Goal: Task Accomplishment & Management: Use online tool/utility

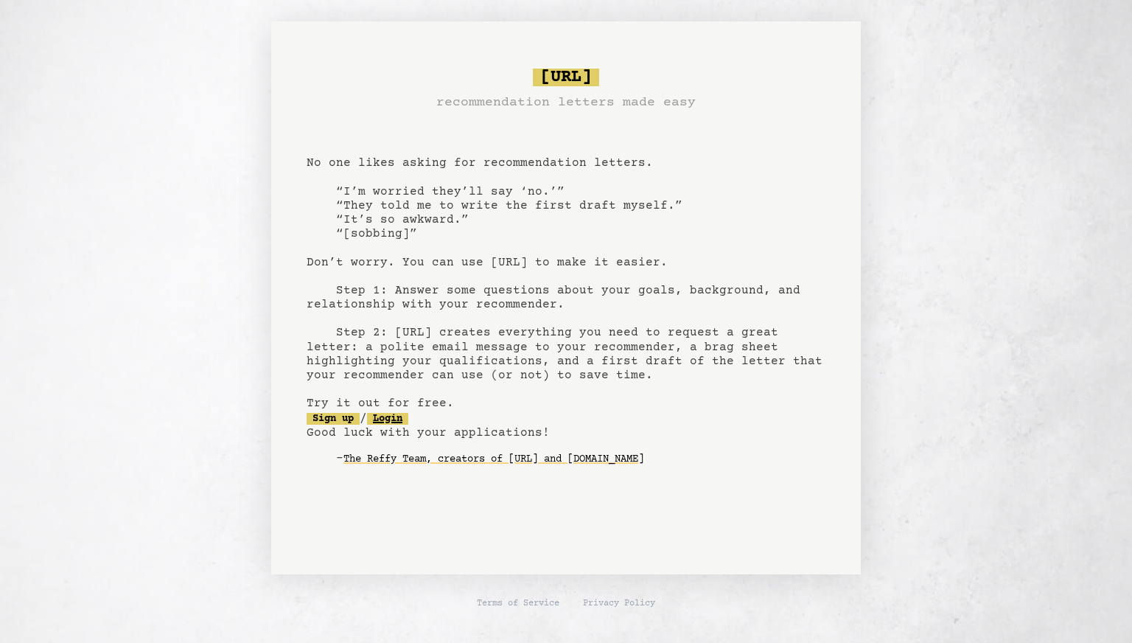
click at [401, 422] on link "Login" at bounding box center [387, 419] width 41 height 12
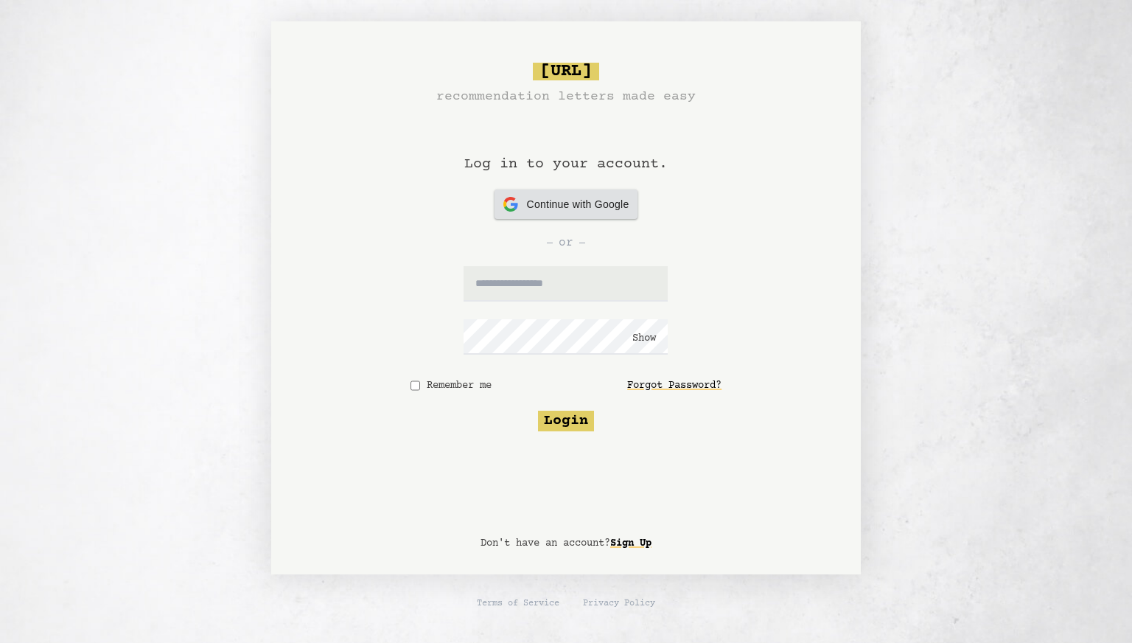
click at [563, 213] on div "Continue with Google Continue with Google" at bounding box center [566, 203] width 126 height 29
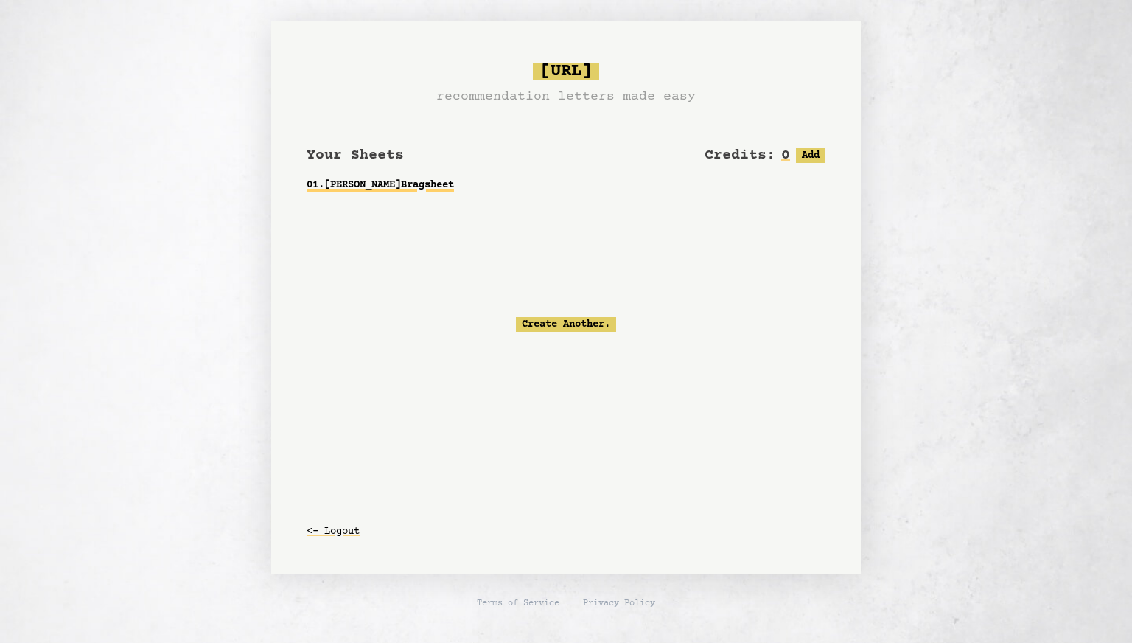
click at [393, 174] on link "01 . [PERSON_NAME] Bragsheet" at bounding box center [566, 185] width 519 height 27
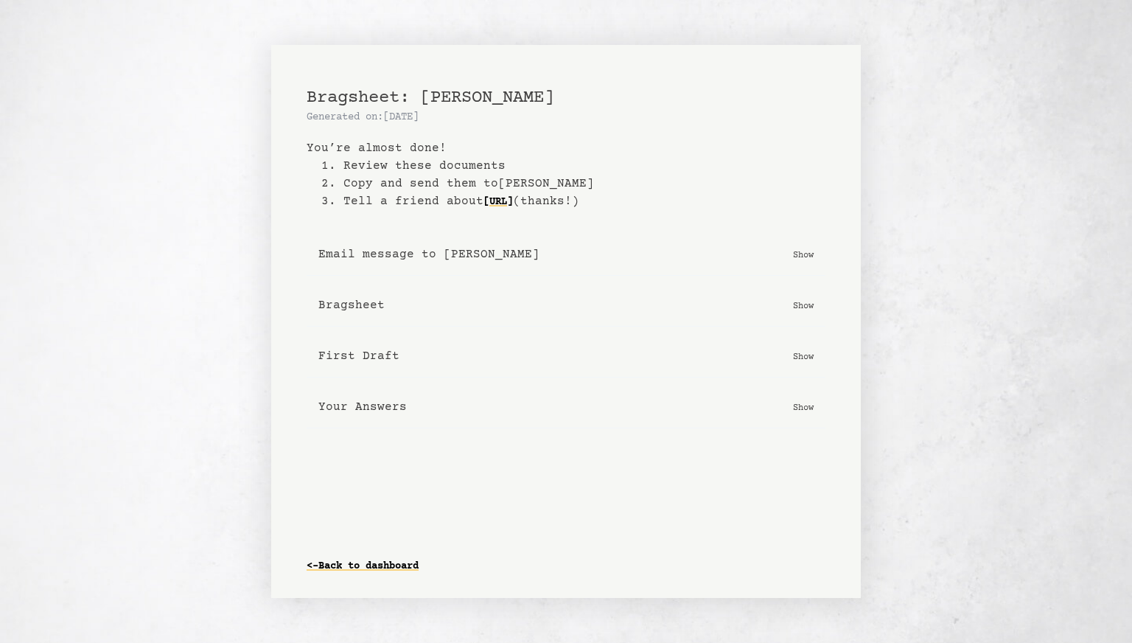
click at [802, 298] on p "Show" at bounding box center [803, 305] width 21 height 15
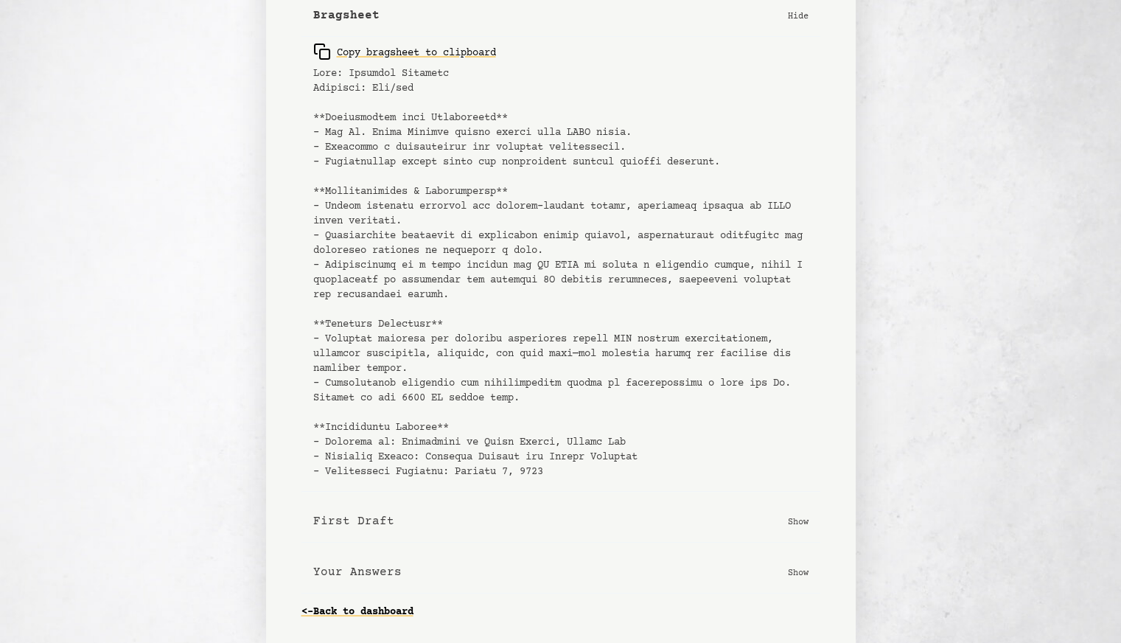
scroll to position [245, 0]
click at [797, 570] on p "Show" at bounding box center [798, 571] width 21 height 15
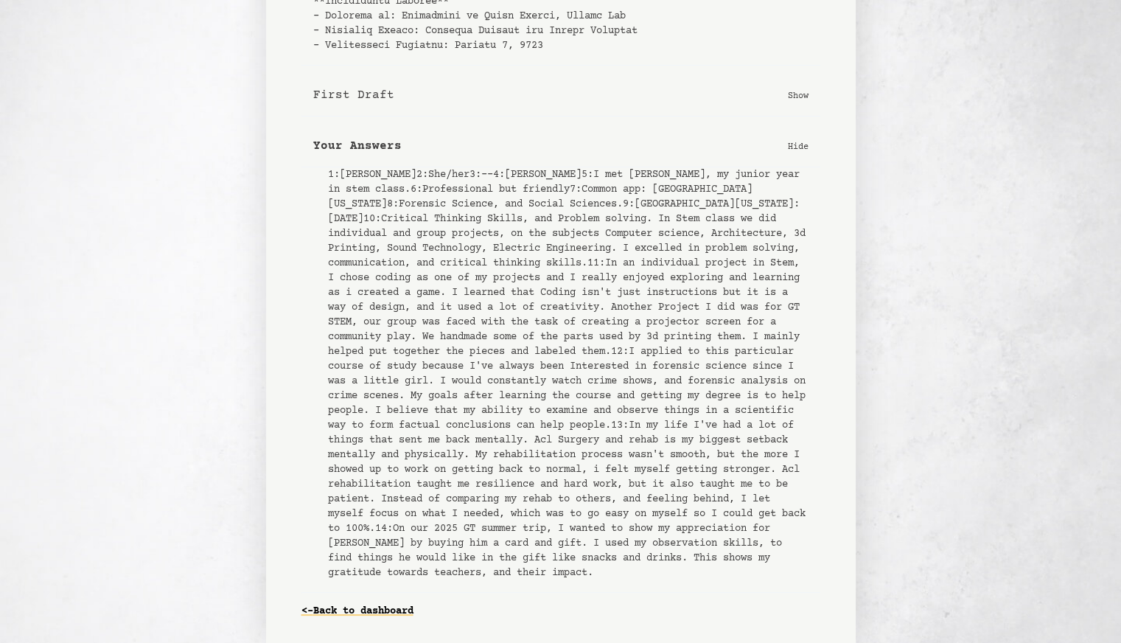
scroll to position [973, 0]
drag, startPoint x: 352, startPoint y: 325, endPoint x: 500, endPoint y: 413, distance: 172.5
click at [500, 413] on pre "1 : [PERSON_NAME] 2 : She/her 3 : -- 4 : [PERSON_NAME] 5 : I met [PERSON_NAME],…" at bounding box center [568, 373] width 480 height 413
copy pre "I applied to this particular course of study because I've always been Intereste…"
click at [570, 437] on pre "1 : [PERSON_NAME] 2 : She/her 3 : -- 4 : [PERSON_NAME] 5 : I met [PERSON_NAME],…" at bounding box center [568, 373] width 480 height 413
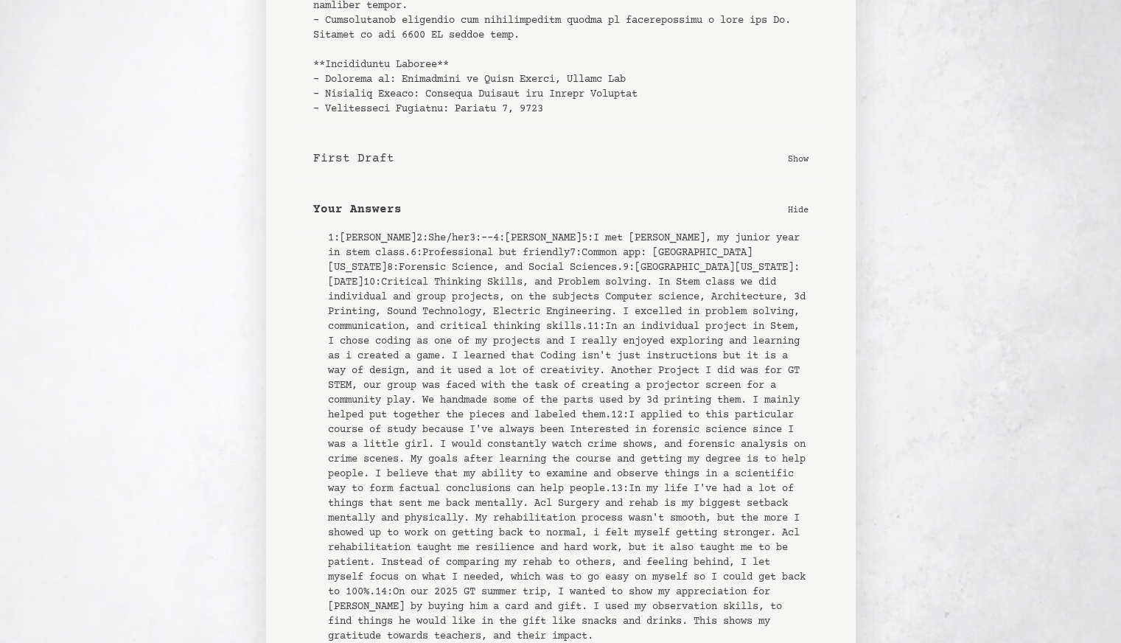
scroll to position [576, 0]
